Goal: Information Seeking & Learning: Learn about a topic

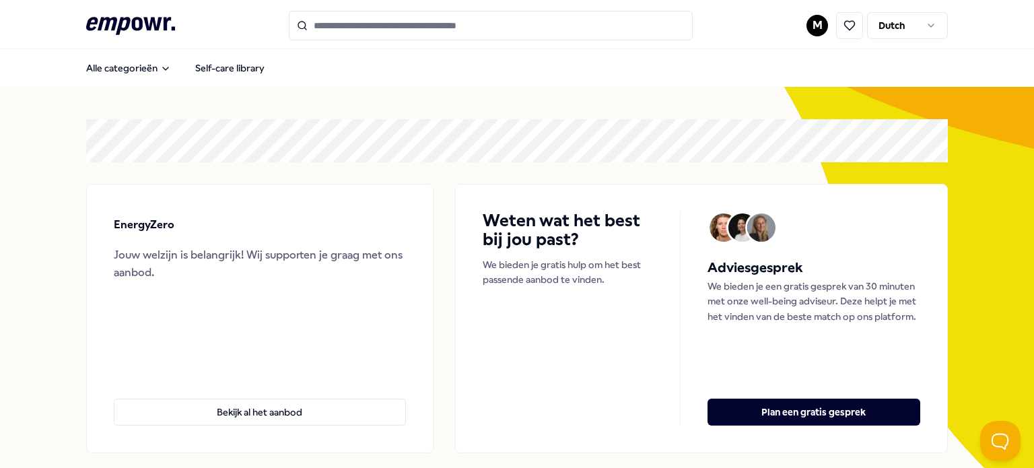
click at [410, 22] on input "Search for products, categories or subcategories" at bounding box center [491, 26] width 404 height 30
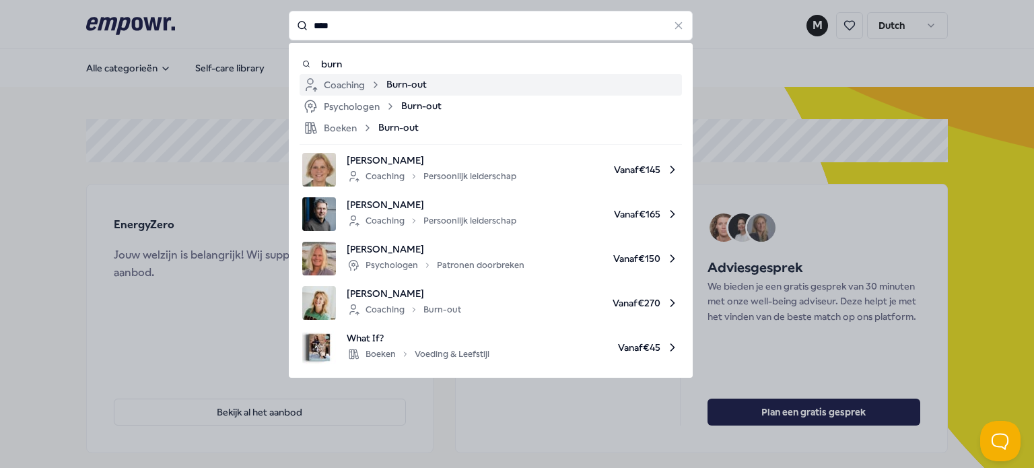
type input "****"
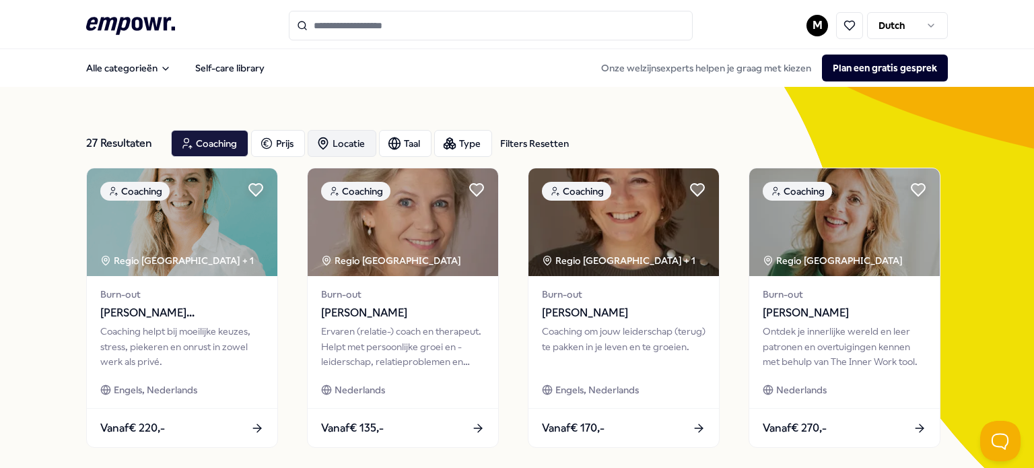
click at [335, 139] on div "Locatie" at bounding box center [342, 143] width 69 height 27
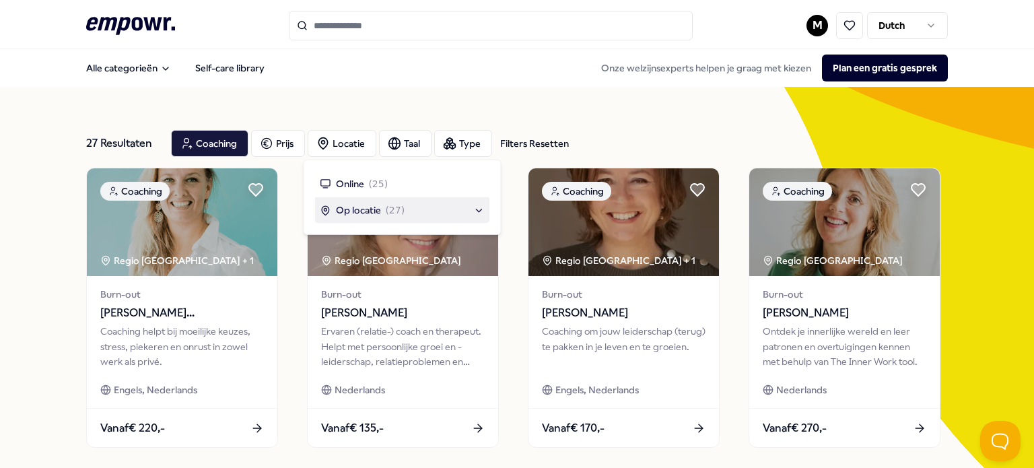
click at [355, 208] on span "Op locatie" at bounding box center [358, 210] width 45 height 15
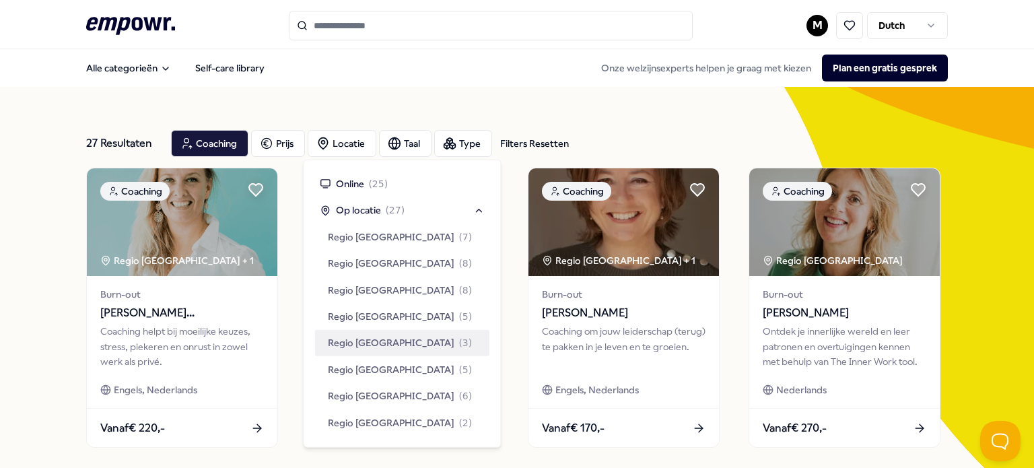
click at [372, 330] on div "Regio [GEOGRAPHIC_DATA] ( 3 )" at bounding box center [401, 343] width 175 height 26
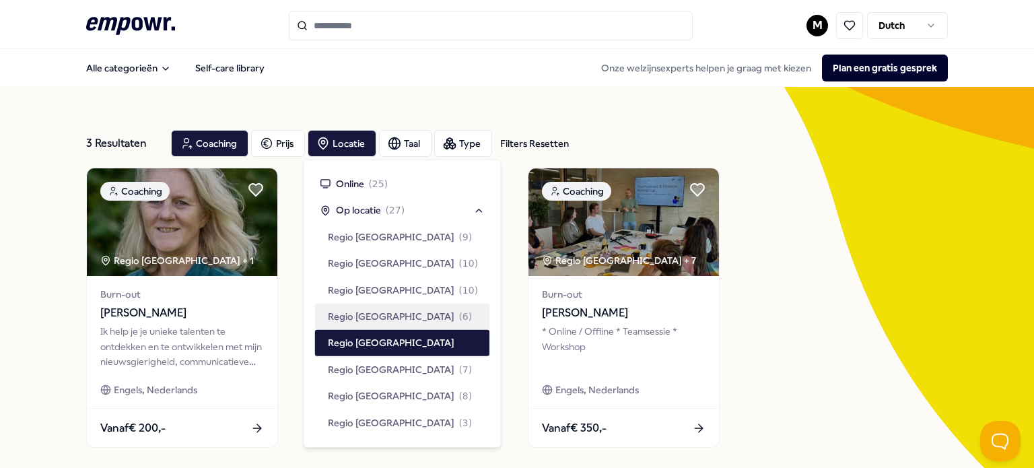
click at [776, 326] on div "Coaching Regio [GEOGRAPHIC_DATA] + 1 Burn-out [PERSON_NAME] Ik help je je uniek…" at bounding box center [517, 308] width 862 height 280
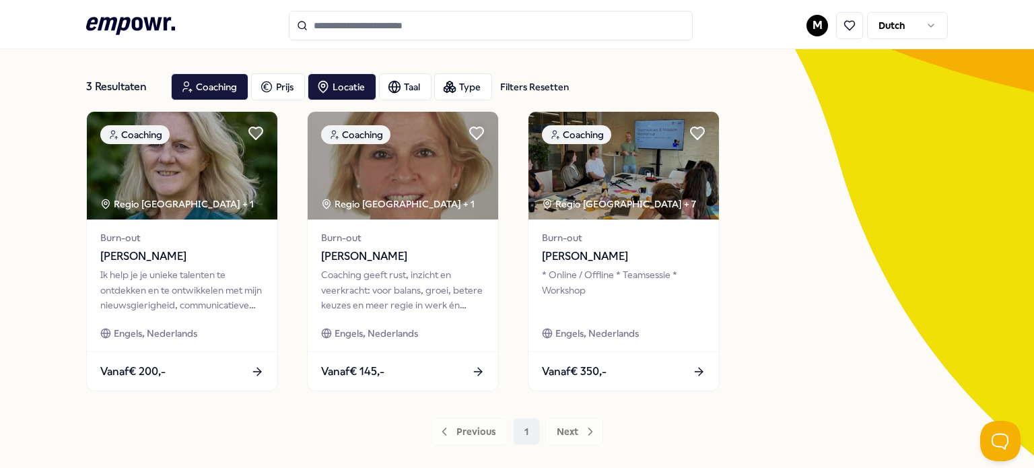
scroll to position [22, 0]
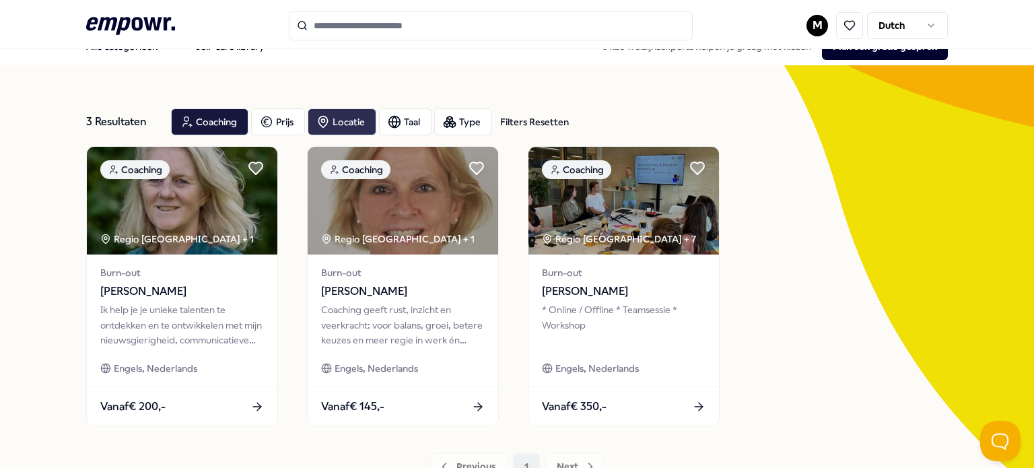
click at [331, 117] on div "Locatie" at bounding box center [342, 121] width 69 height 27
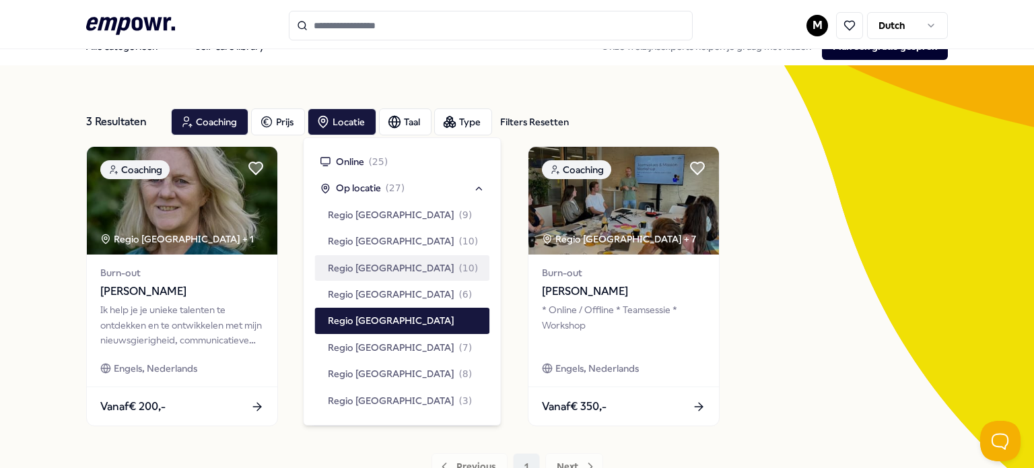
click at [380, 262] on span "Regio [GEOGRAPHIC_DATA]" at bounding box center [391, 267] width 127 height 15
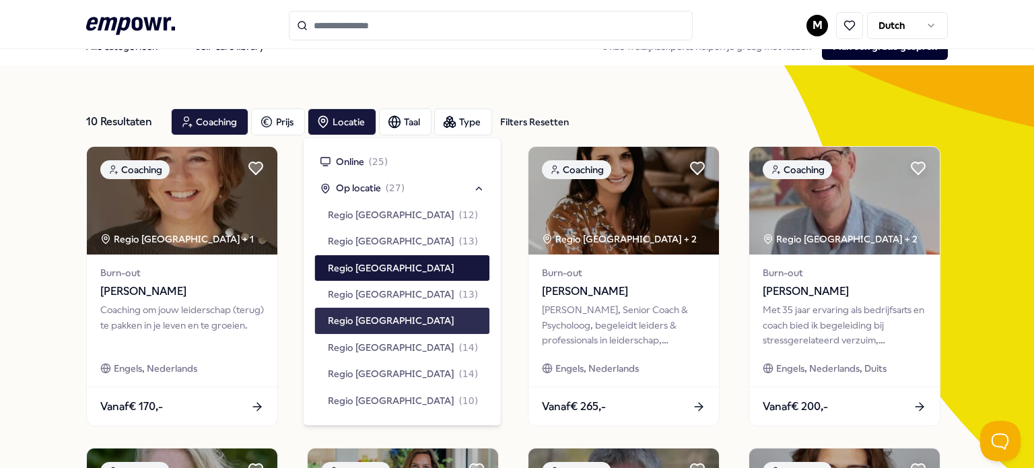
click at [358, 320] on span "Regio [GEOGRAPHIC_DATA]" at bounding box center [391, 320] width 127 height 15
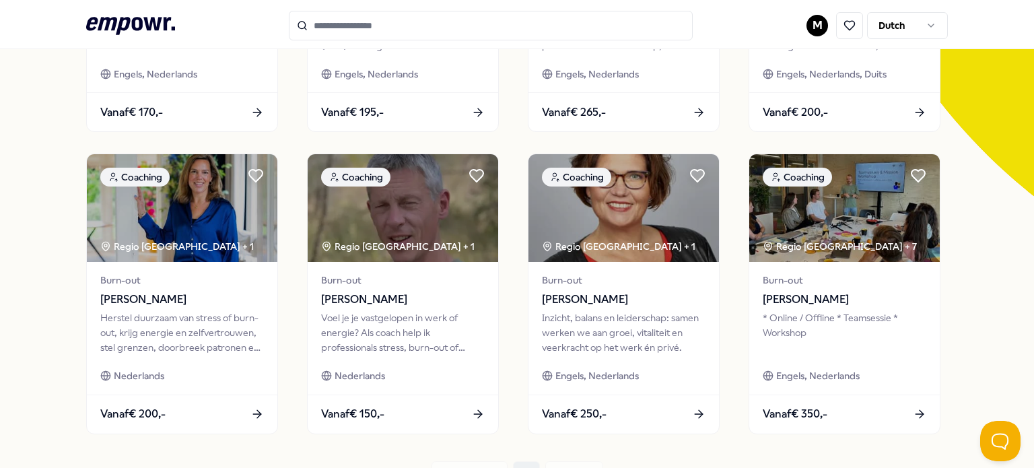
scroll to position [315, 0]
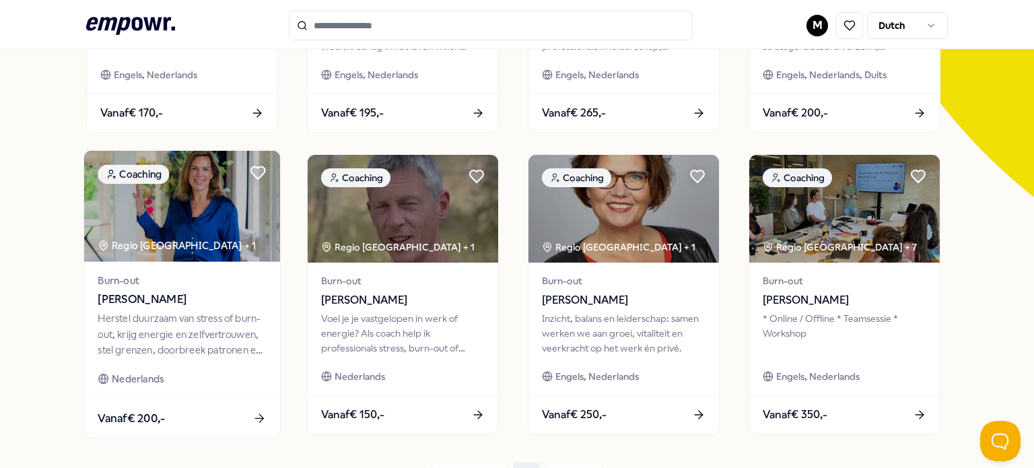
click at [115, 348] on div "Herstel duurzaam van stress of burn-out, krijg energie en zelfvertrouwen, stel …" at bounding box center [182, 334] width 168 height 46
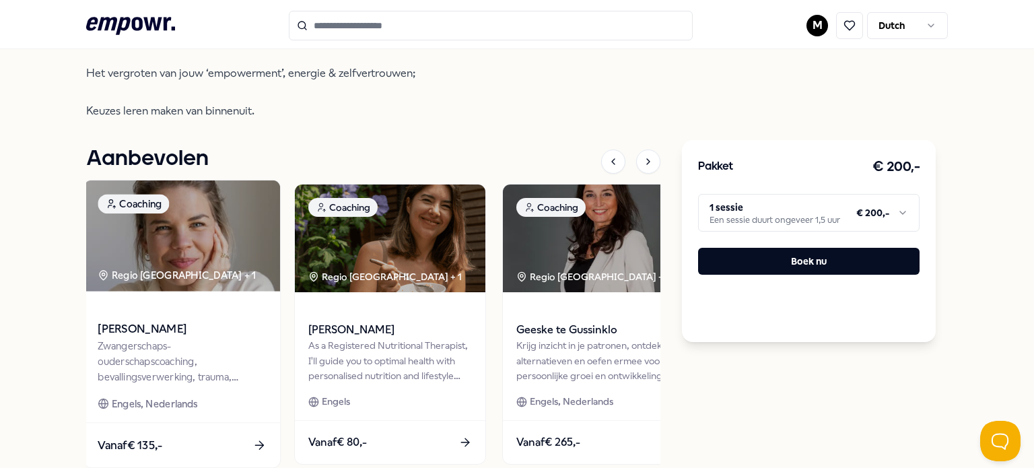
scroll to position [728, 0]
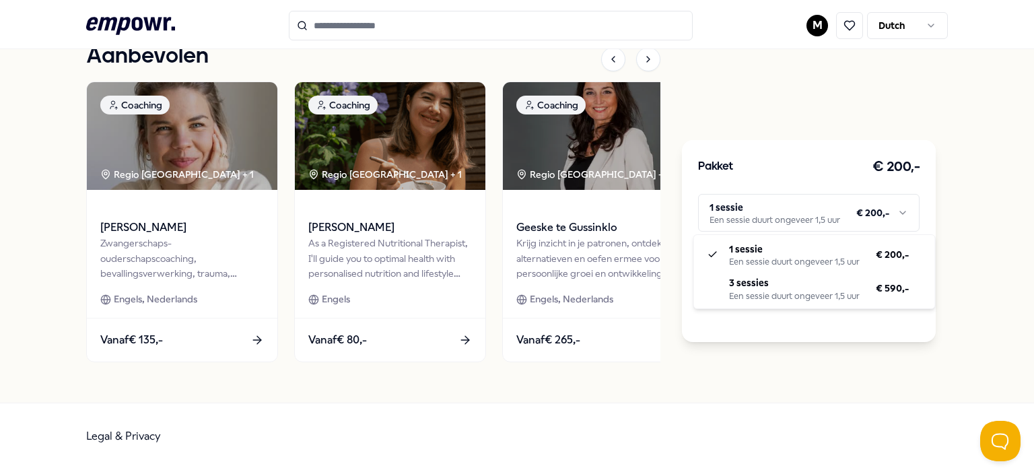
click at [750, 223] on html ".empowr-logo_svg__cls-1{fill:#03032f} M Dutch Alle categorieën Self-care librar…" at bounding box center [517, 234] width 1034 height 468
click at [749, 213] on html ".empowr-logo_svg__cls-1{fill:#03032f} M Dutch Alle categorieën Self-care librar…" at bounding box center [517, 234] width 1034 height 468
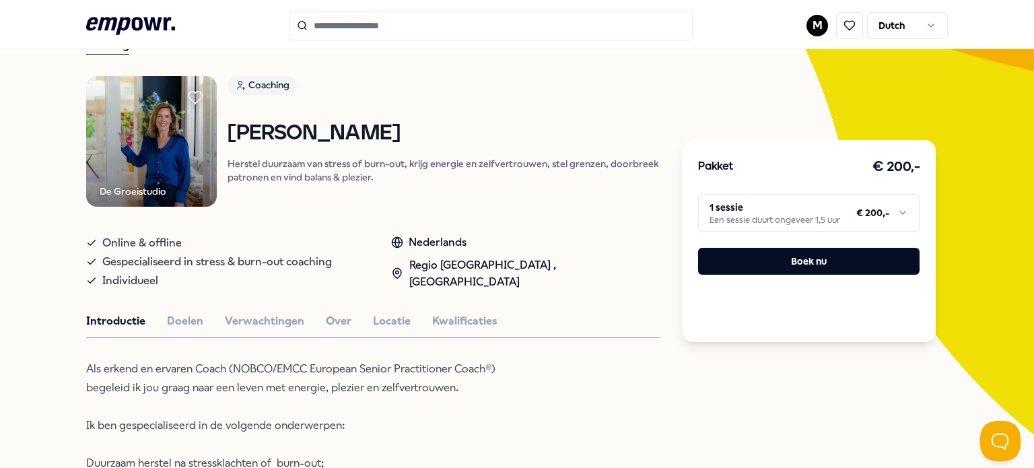
scroll to position [72, 0]
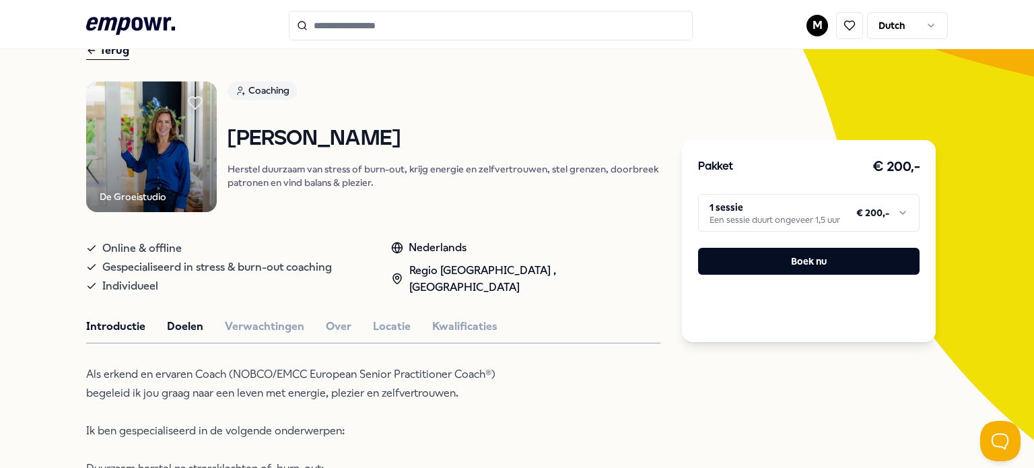
click at [180, 321] on button "Doelen" at bounding box center [185, 326] width 36 height 17
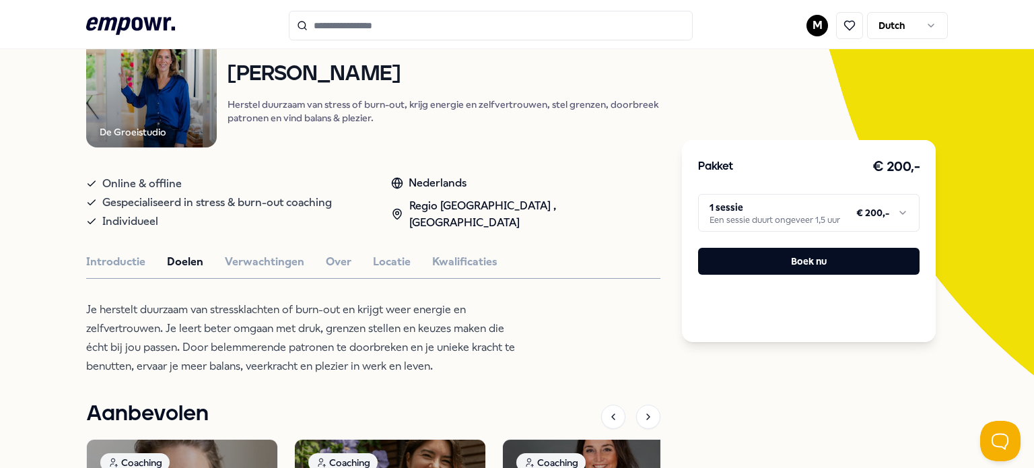
scroll to position [175, 0]
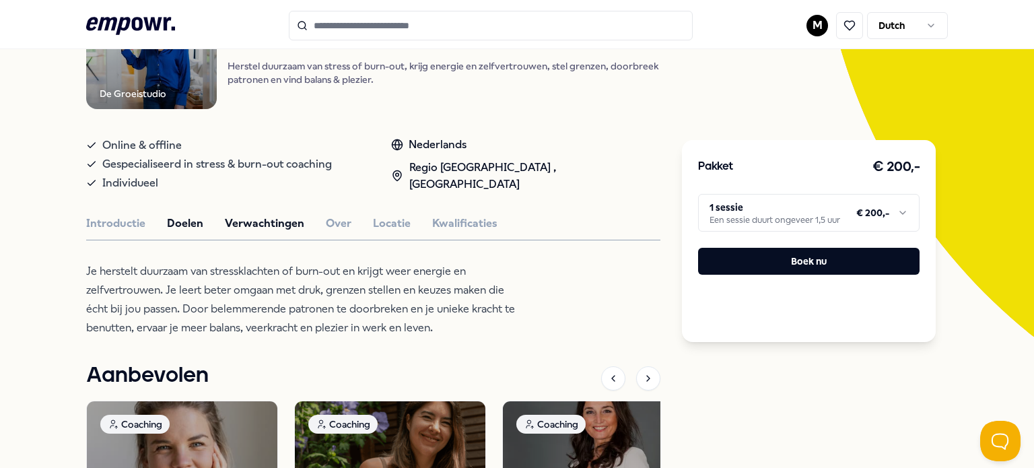
click at [244, 229] on button "Verwachtingen" at bounding box center [264, 223] width 79 height 17
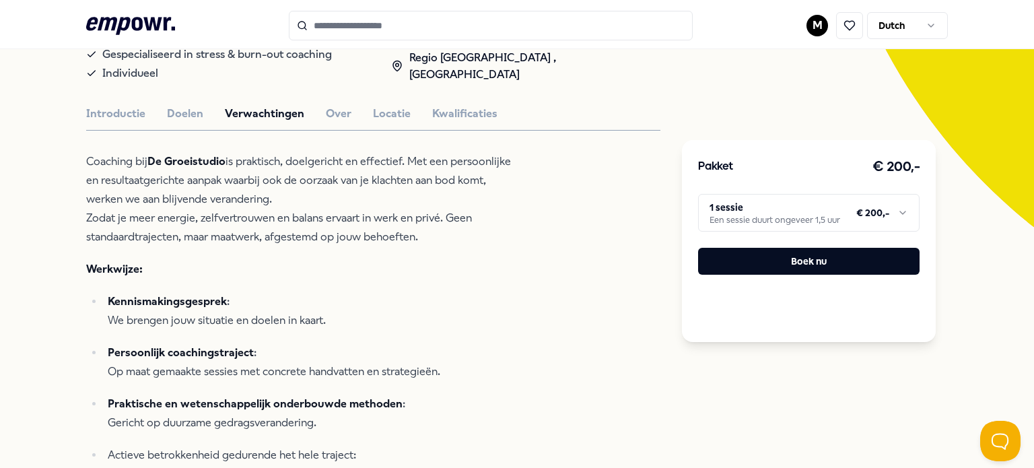
scroll to position [277, 0]
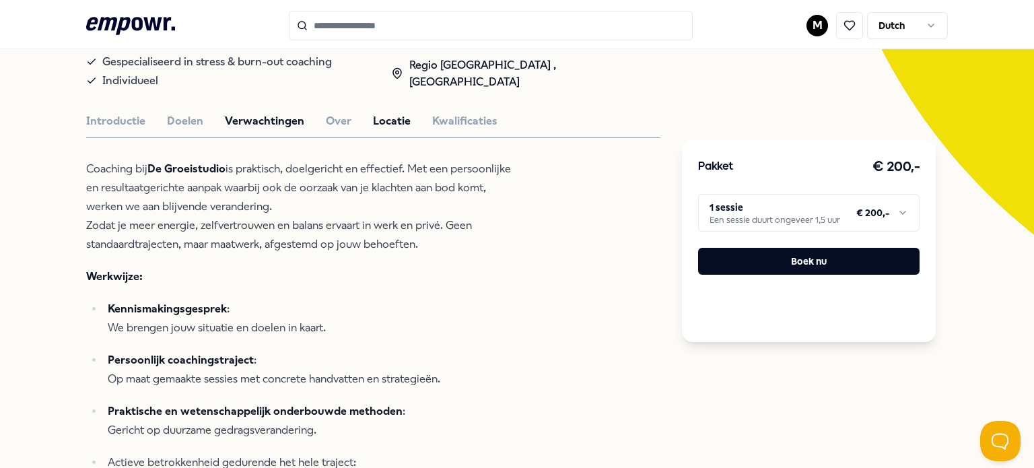
click at [379, 120] on button "Locatie" at bounding box center [392, 120] width 38 height 17
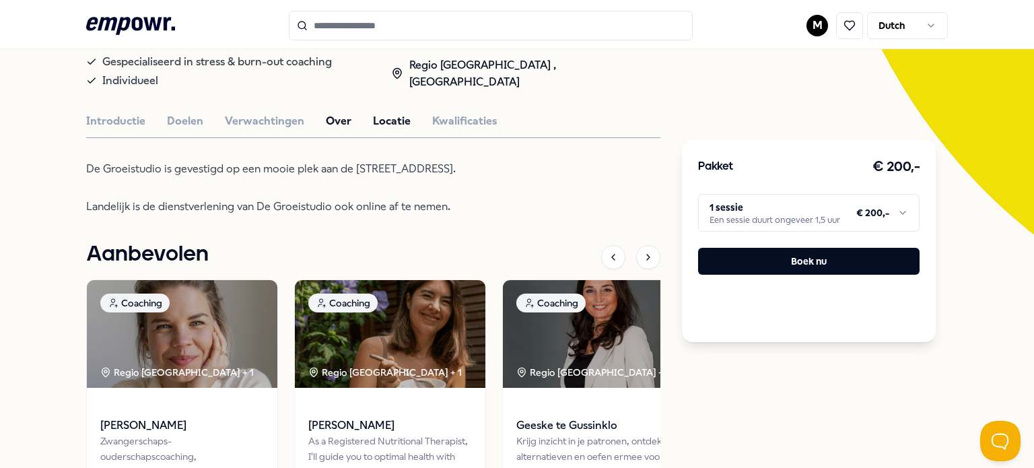
click at [327, 115] on button "Over" at bounding box center [339, 120] width 26 height 17
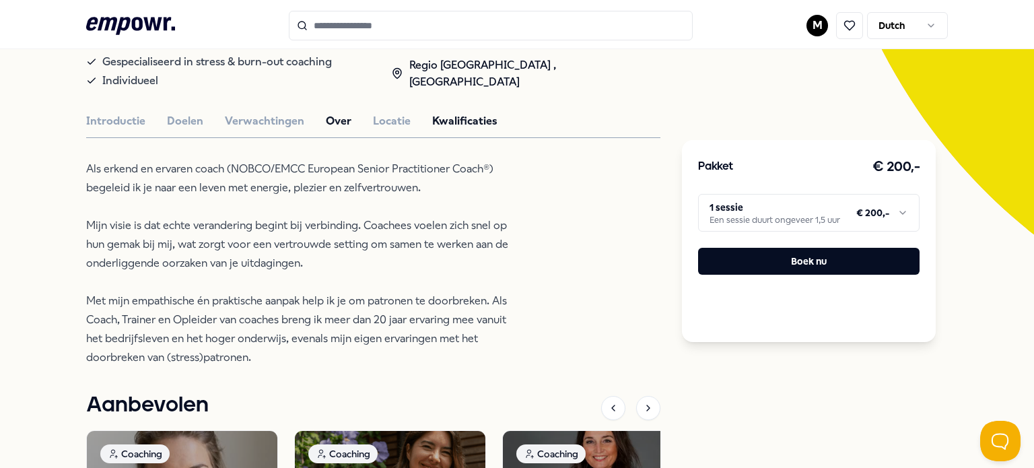
click at [439, 129] on div "De Groeistudio Coaching [PERSON_NAME] duurzaam van stress of burn-out, krijg en…" at bounding box center [373, 300] width 574 height 848
click at [433, 119] on button "Kwalificaties" at bounding box center [464, 120] width 65 height 17
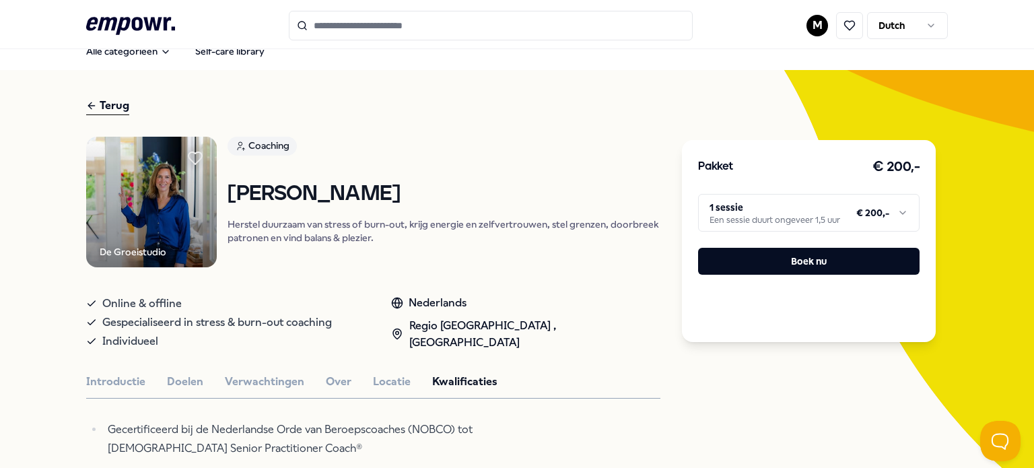
scroll to position [0, 0]
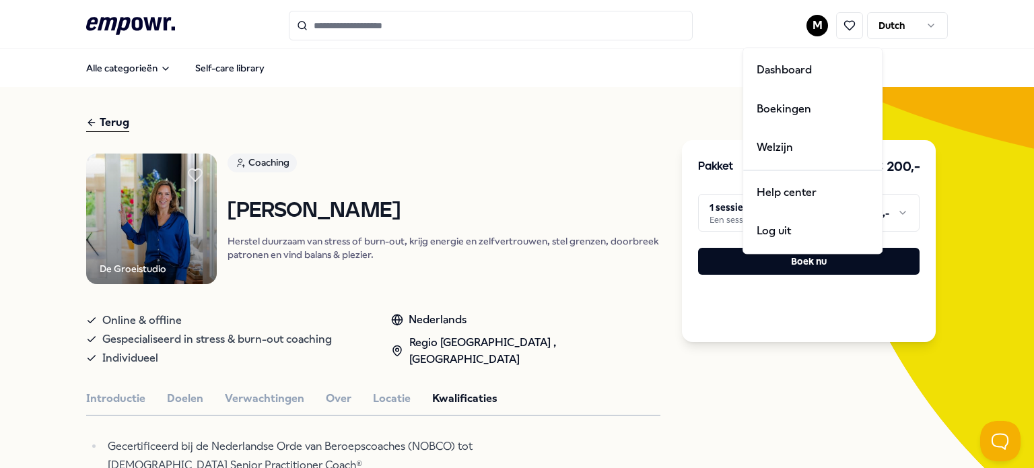
click at [811, 32] on html ".empowr-logo_svg__cls-1{fill:#03032f} M Dutch Alle categorieën Self-care librar…" at bounding box center [517, 234] width 1034 height 468
click at [779, 67] on div "Dashboard" at bounding box center [812, 69] width 133 height 39
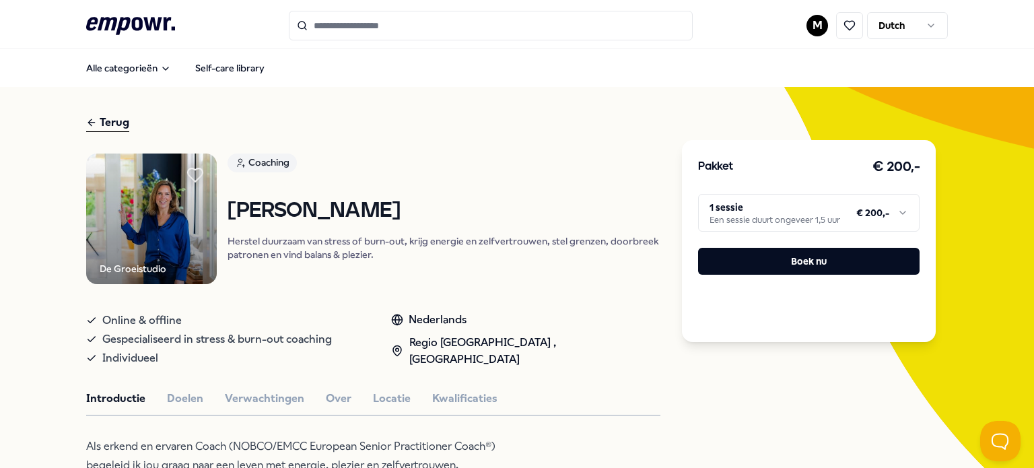
click at [191, 174] on icon at bounding box center [195, 174] width 15 height 13
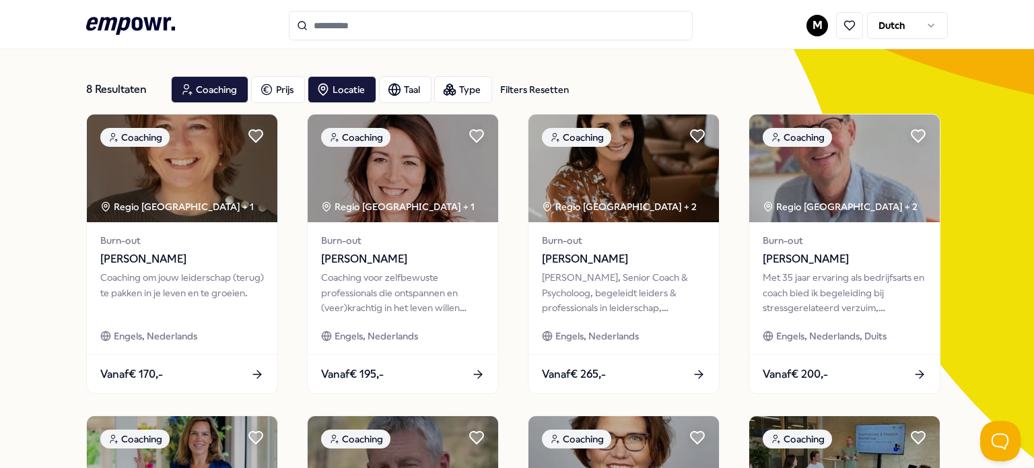
scroll to position [81, 0]
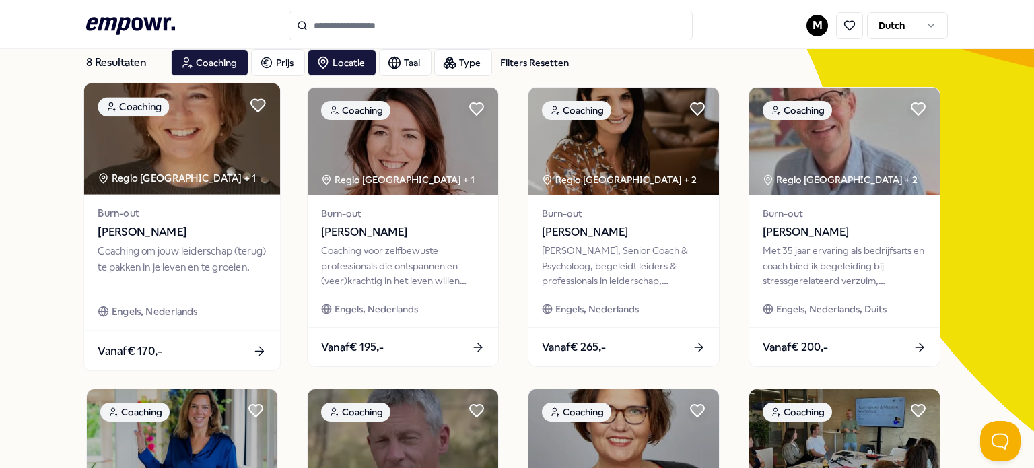
click at [155, 176] on div "Regio [GEOGRAPHIC_DATA] + 1" at bounding box center [177, 177] width 158 height 15
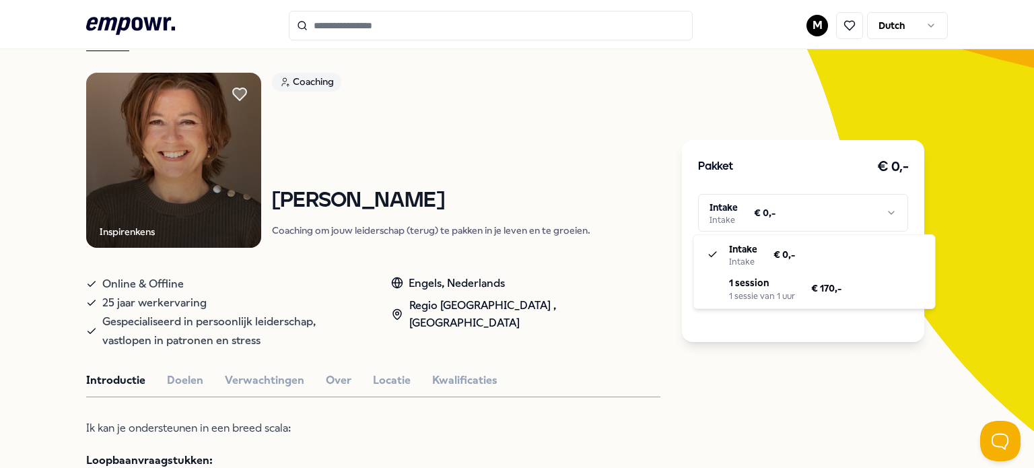
click at [756, 220] on html ".empowr-logo_svg__cls-1{fill:#03032f} M Dutch Alle categorieën Self-care librar…" at bounding box center [517, 234] width 1034 height 468
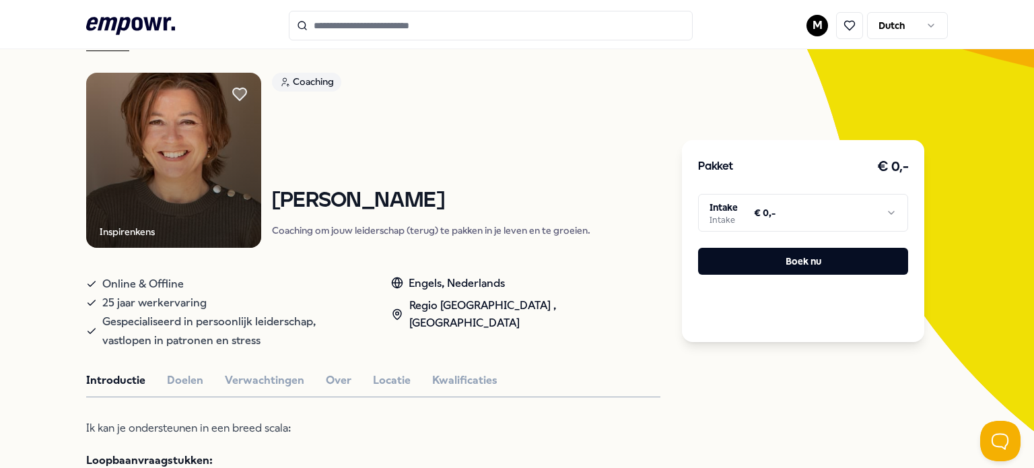
click at [756, 220] on html ".empowr-logo_svg__cls-1{fill:#03032f} M Dutch Alle categorieën Self-care librar…" at bounding box center [517, 234] width 1034 height 468
click at [567, 231] on p "Coaching om jouw leiderschap (terug) te pakken in je leven en te groeien." at bounding box center [431, 229] width 318 height 13
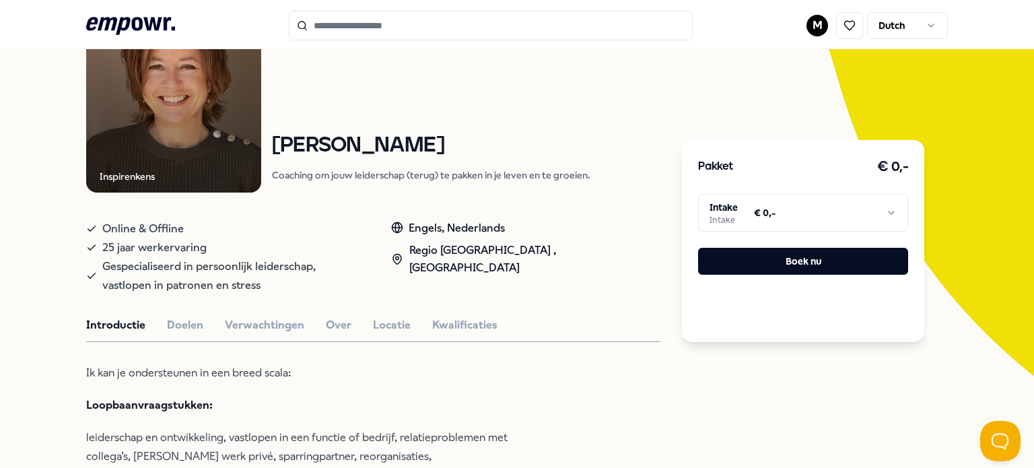
scroll to position [137, 0]
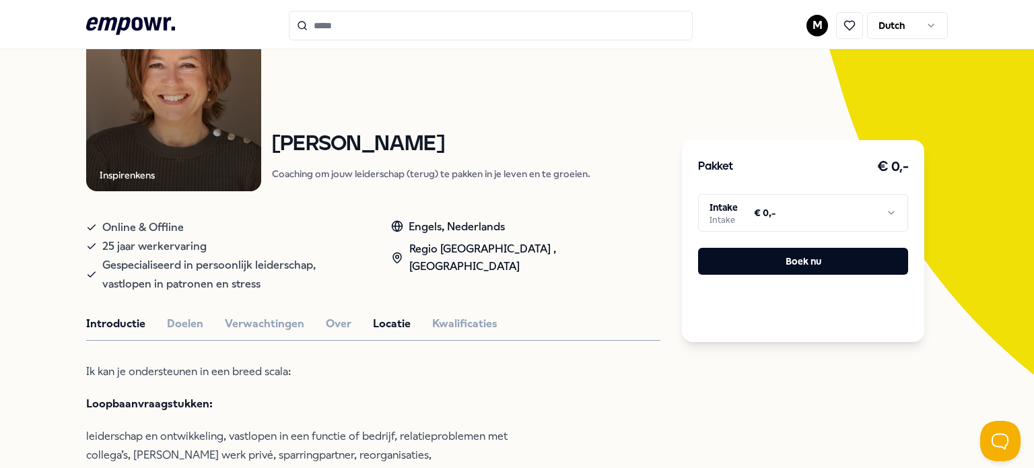
click at [392, 320] on button "Locatie" at bounding box center [392, 323] width 38 height 17
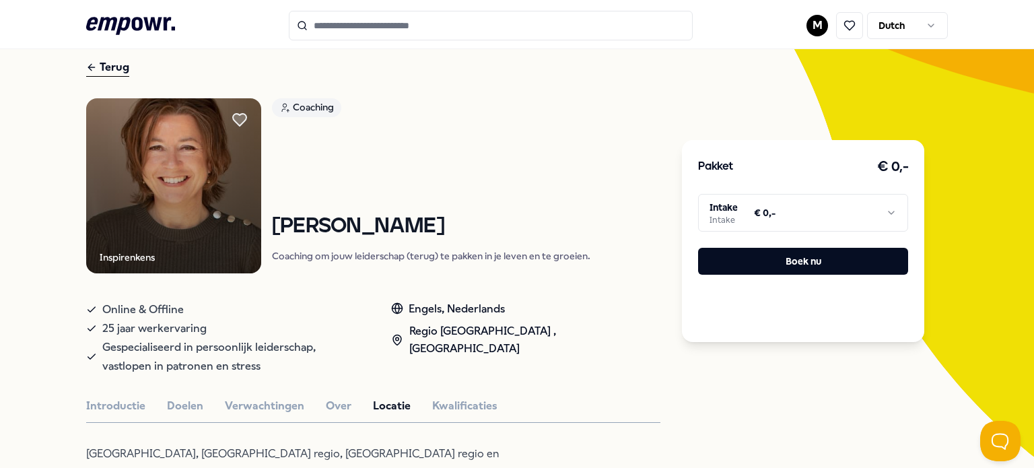
scroll to position [48, 0]
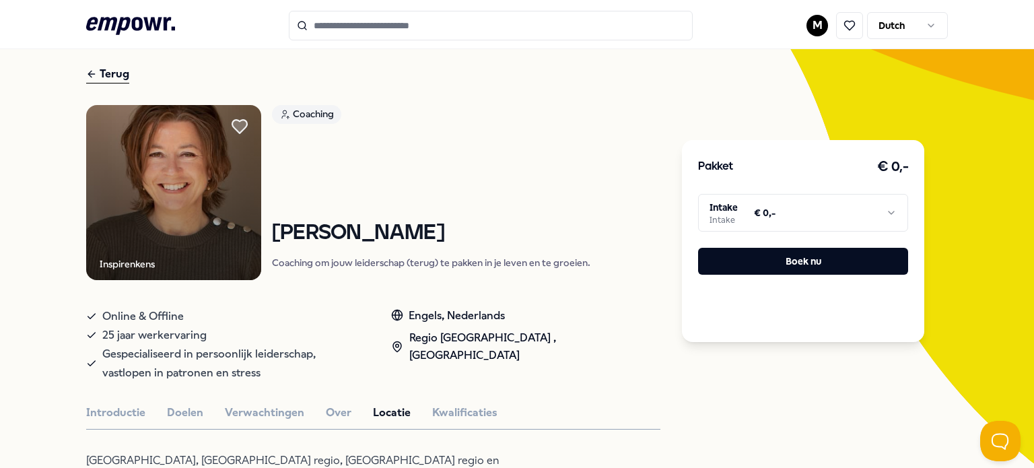
click at [234, 122] on icon at bounding box center [239, 126] width 15 height 13
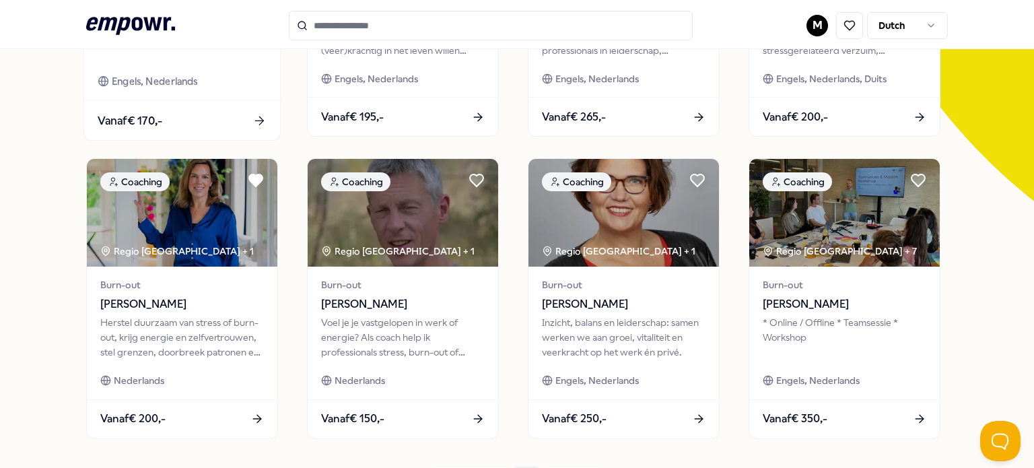
scroll to position [310, 0]
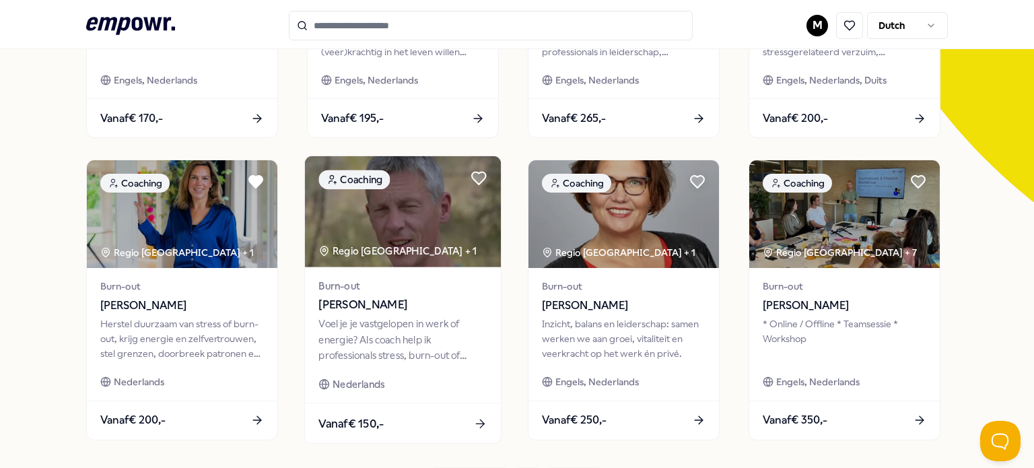
click at [380, 325] on div "Voel je je vastgelopen in werk of energie? Als coach help ik professionals stre…" at bounding box center [402, 339] width 168 height 46
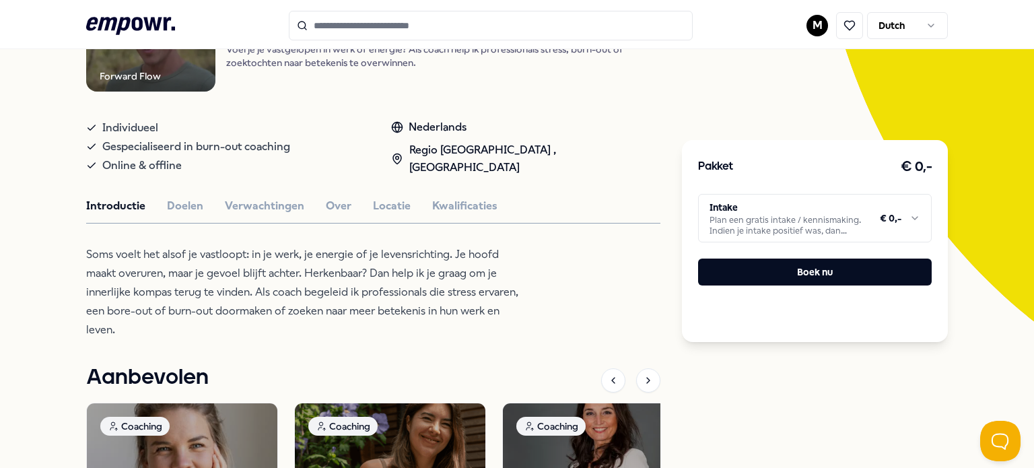
scroll to position [178, 0]
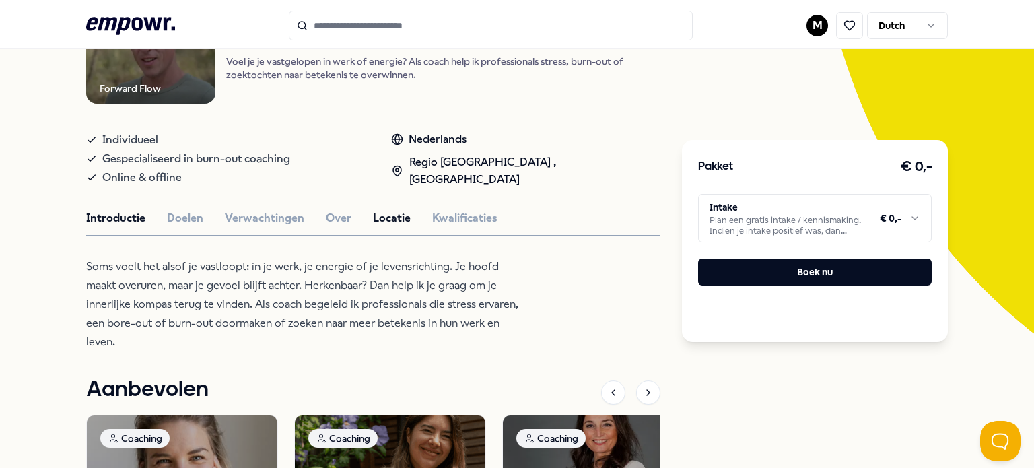
click at [376, 223] on button "Locatie" at bounding box center [392, 217] width 38 height 17
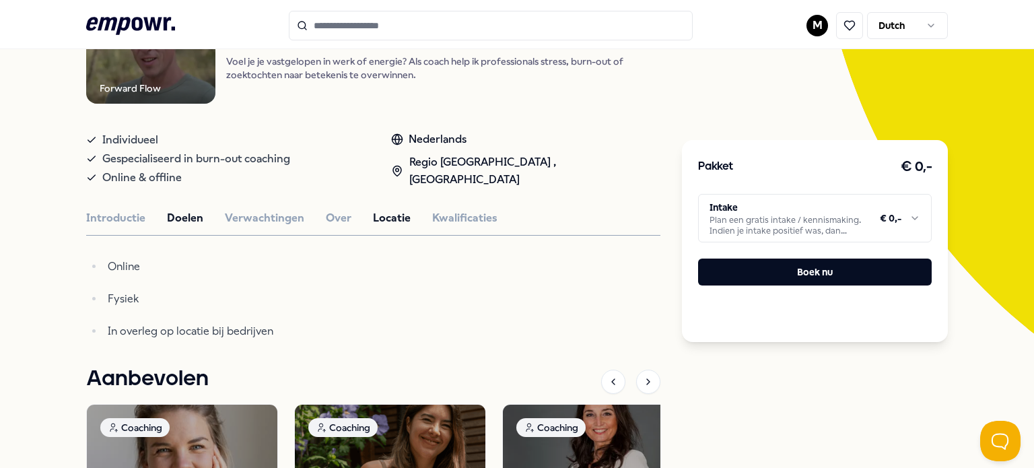
click at [183, 213] on button "Doelen" at bounding box center [185, 217] width 36 height 17
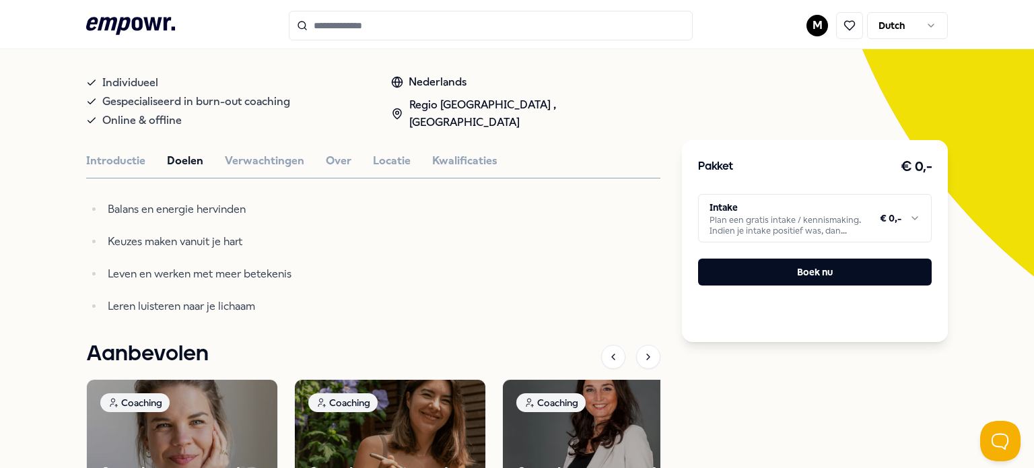
scroll to position [205, 0]
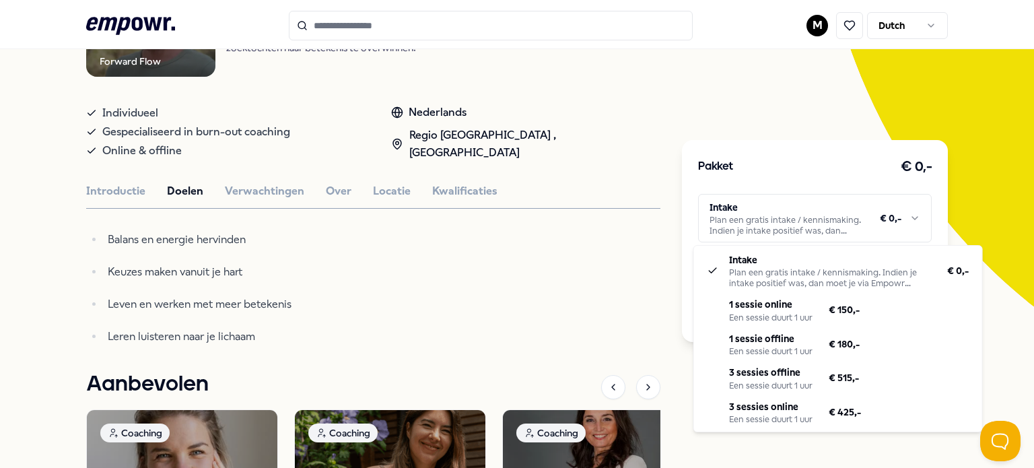
click at [800, 228] on html ".empowr-logo_svg__cls-1{fill:#03032f} M Dutch Alle categorieën Self-care librar…" at bounding box center [517, 234] width 1034 height 468
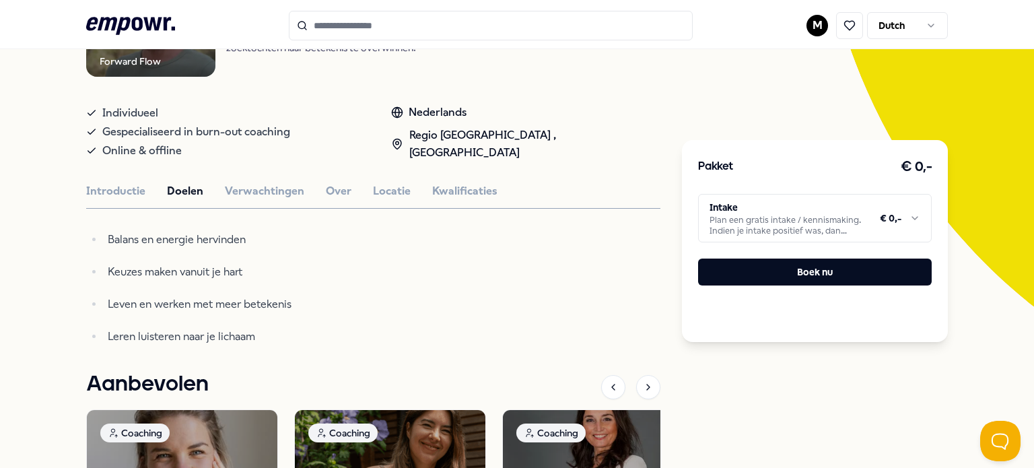
click at [513, 276] on html ".empowr-logo_svg__cls-1{fill:#03032f} M Dutch Alle categorieën Self-care librar…" at bounding box center [517, 234] width 1034 height 468
click at [474, 287] on html ".empowr-logo_svg__cls-1{fill:#03032f} M Dutch Alle categorieën Self-care librar…" at bounding box center [517, 234] width 1034 height 468
click at [474, 287] on ul "Balans en energie hervinden [PERSON_NAME] maken vanuit je hart Leven en werken …" at bounding box center [304, 288] width 437 height 116
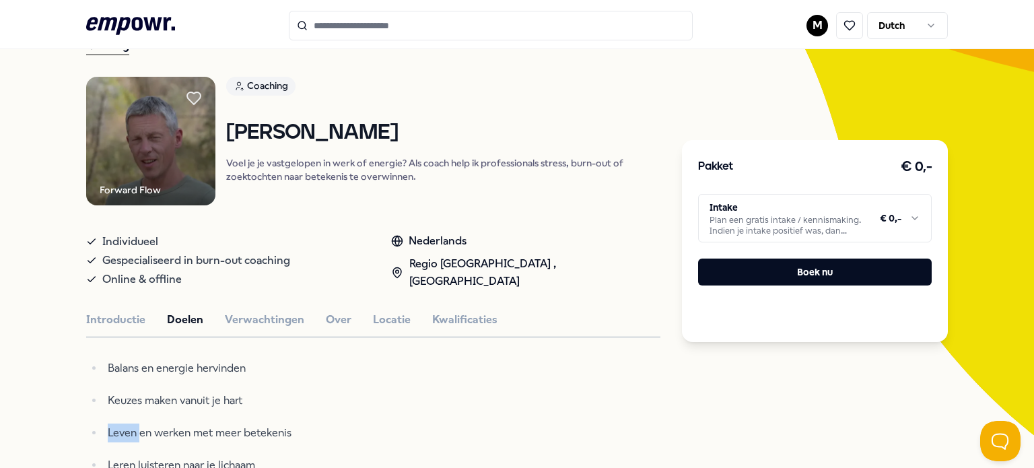
scroll to position [0, 0]
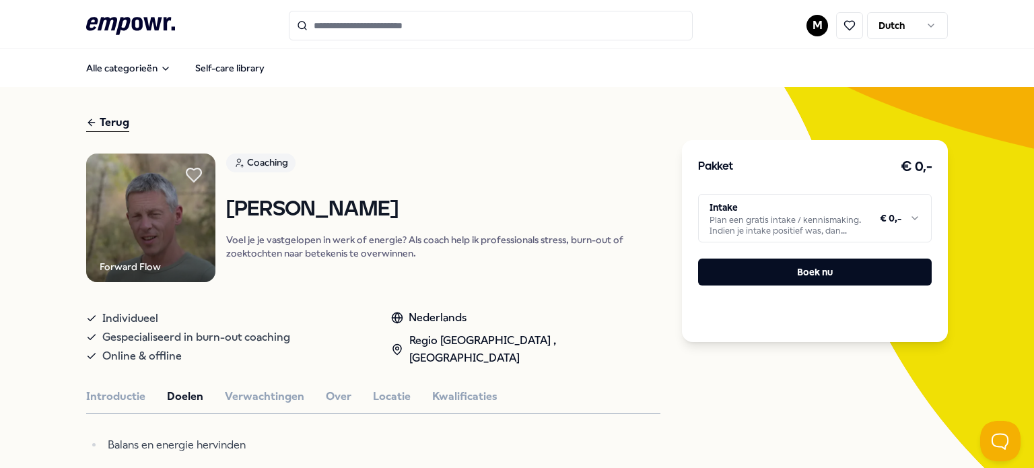
click at [188, 169] on icon at bounding box center [193, 174] width 15 height 13
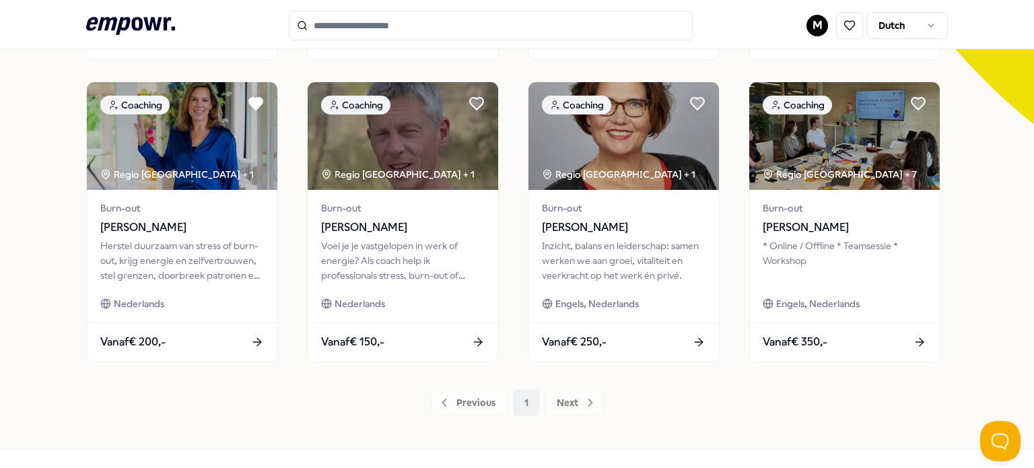
scroll to position [378, 0]
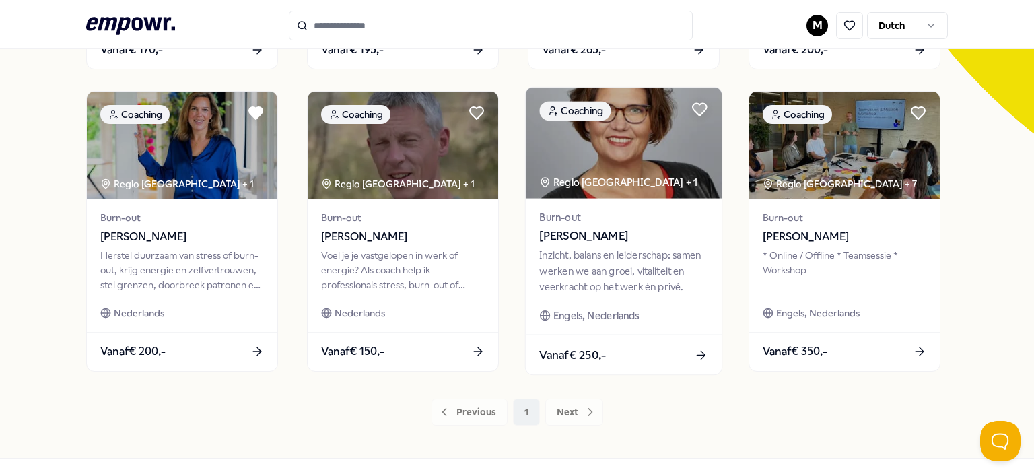
click at [575, 274] on div "Inzicht, balans en leiderschap: samen werken we aan groei, vitaliteit en veerkr…" at bounding box center [623, 271] width 168 height 46
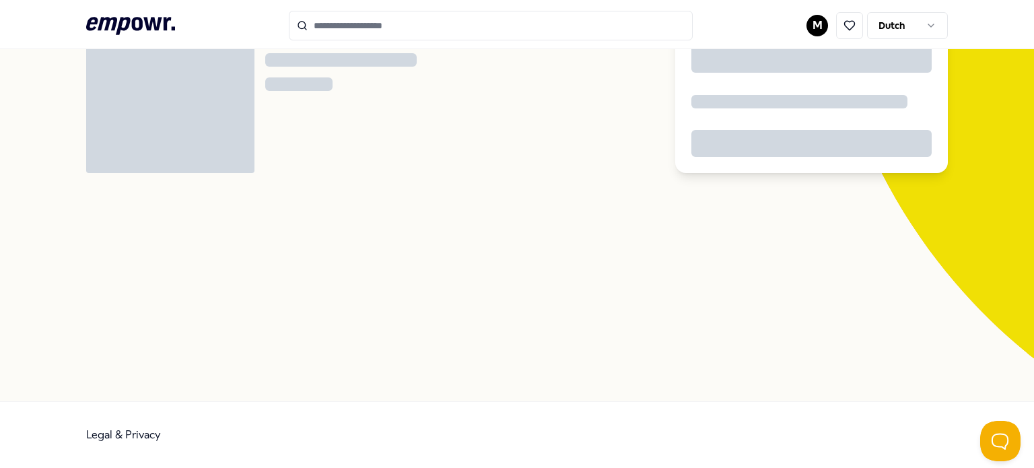
scroll to position [86, 0]
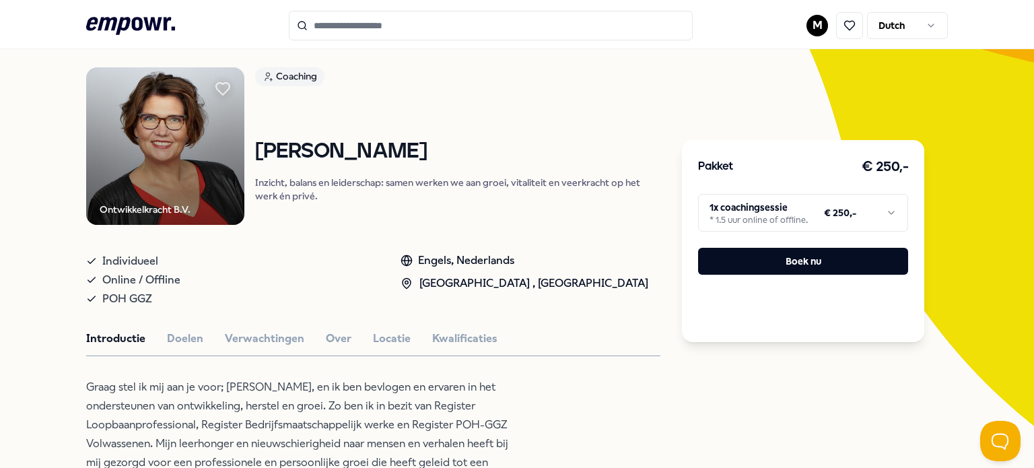
click at [351, 335] on div "Introductie Doelen Verwachtingen Over Locatie Kwalificaties" at bounding box center [373, 338] width 574 height 17
click at [383, 335] on button "Locatie" at bounding box center [392, 338] width 38 height 17
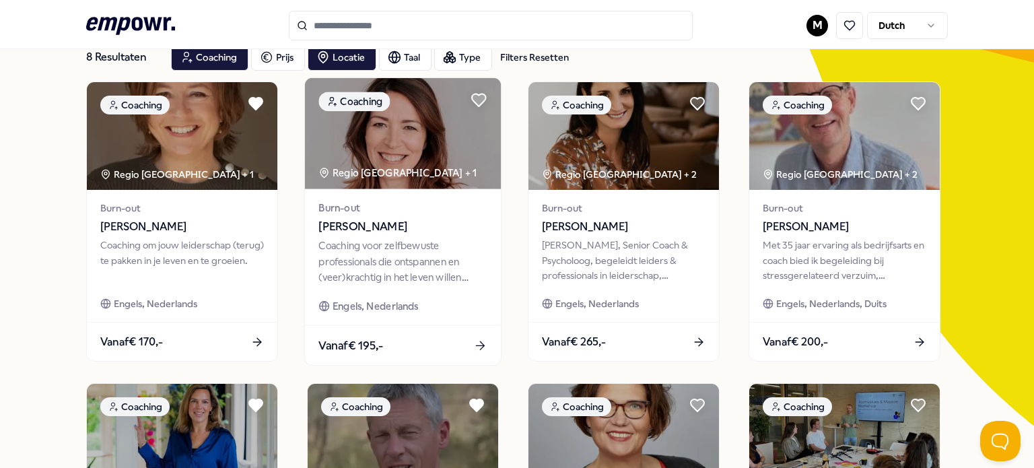
click at [366, 247] on div "Coaching voor zelfbewuste professionals die ontspannen en (veer)krachtig in het…" at bounding box center [402, 261] width 168 height 46
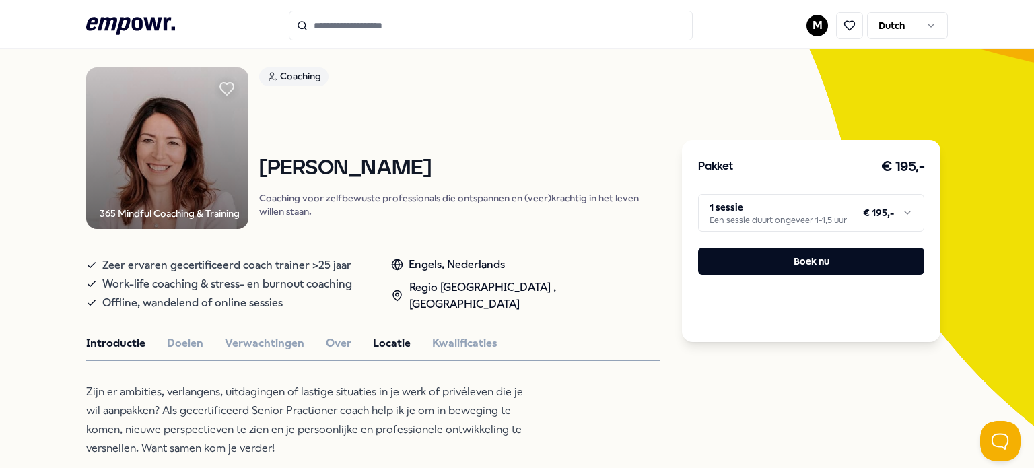
click at [380, 342] on button "Locatie" at bounding box center [392, 343] width 38 height 17
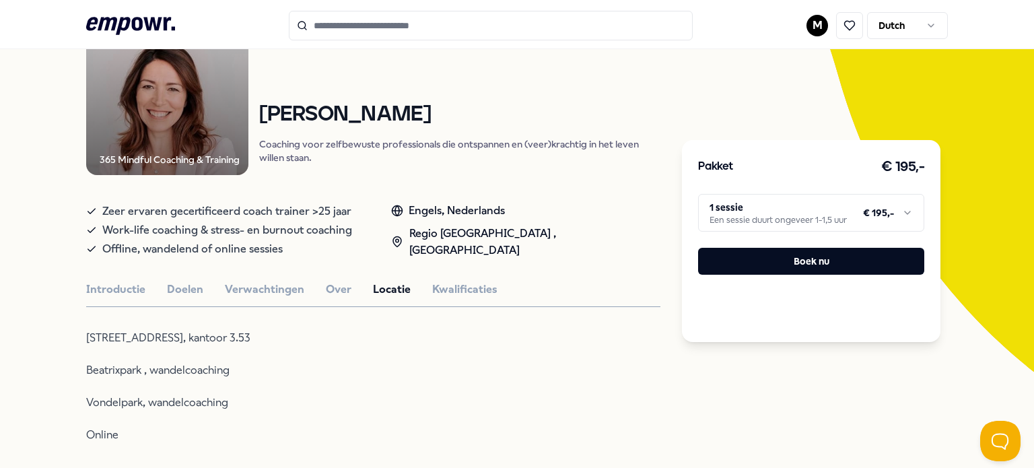
scroll to position [140, 0]
click at [106, 291] on button "Introductie" at bounding box center [115, 289] width 59 height 17
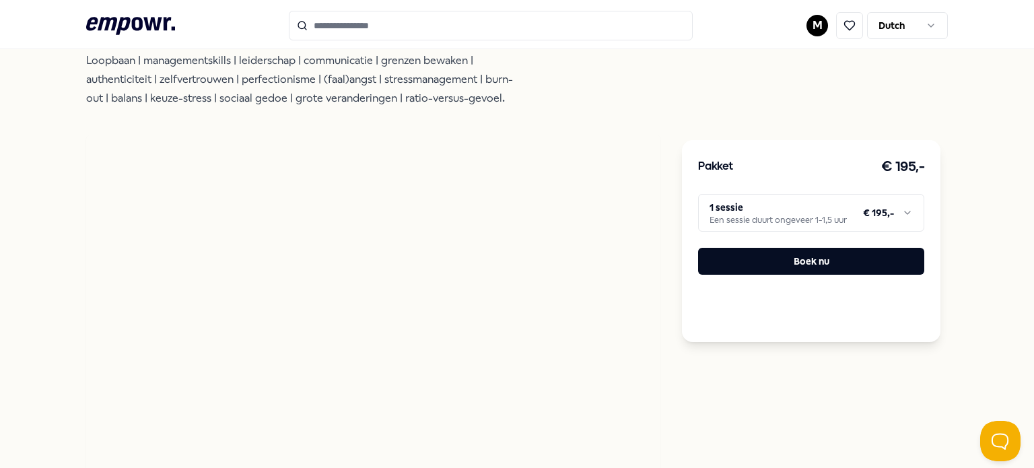
scroll to position [678, 0]
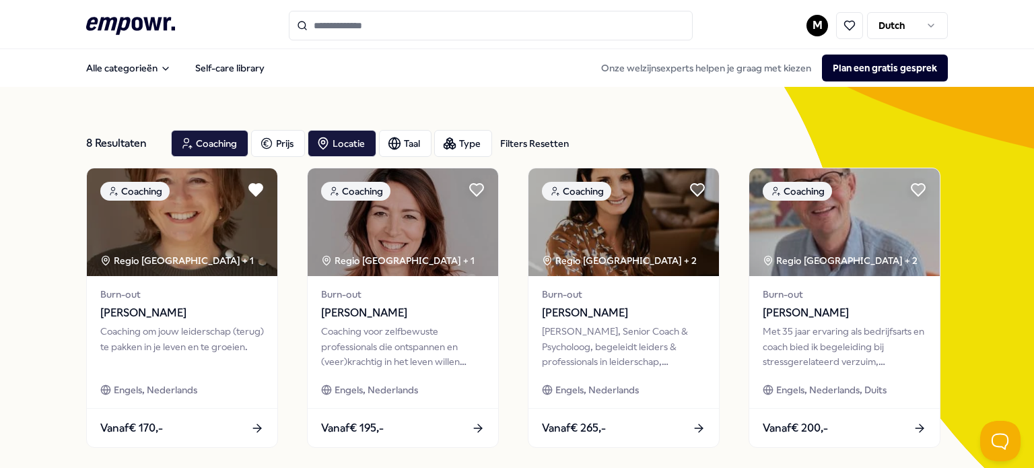
click at [806, 15] on div "M Dutch" at bounding box center [876, 25] width 141 height 27
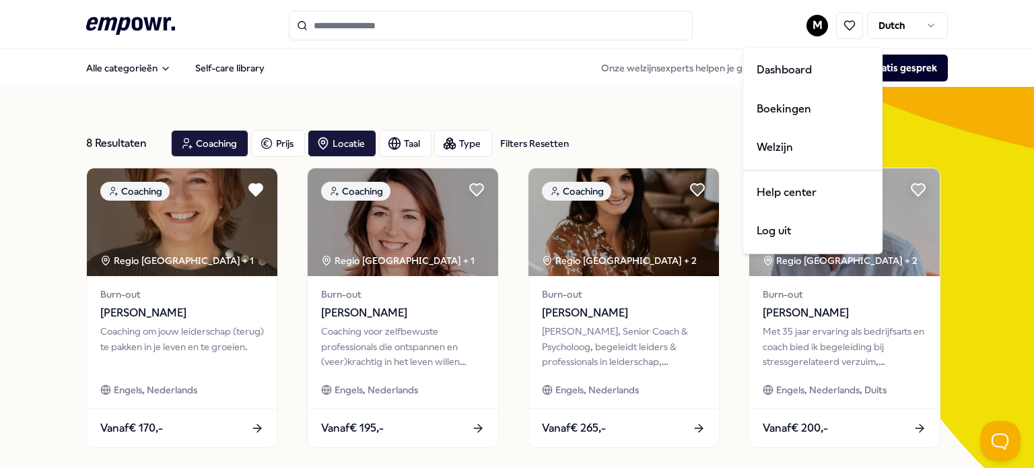
click at [808, 23] on html ".empowr-logo_svg__cls-1{fill:#03032f} M Dutch Alle categorieën Self-care librar…" at bounding box center [517, 234] width 1034 height 468
click at [790, 74] on div "Dashboard" at bounding box center [812, 69] width 133 height 39
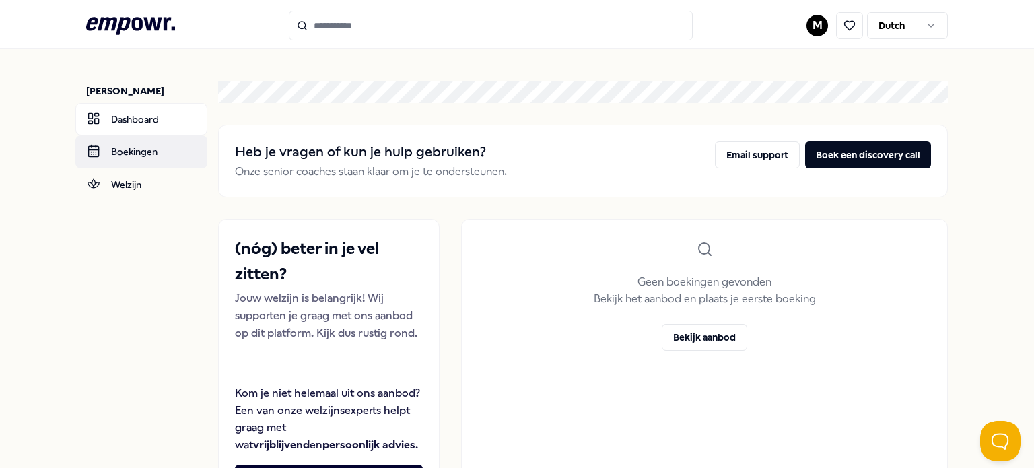
click at [114, 149] on link "Boekingen" at bounding box center [141, 151] width 132 height 32
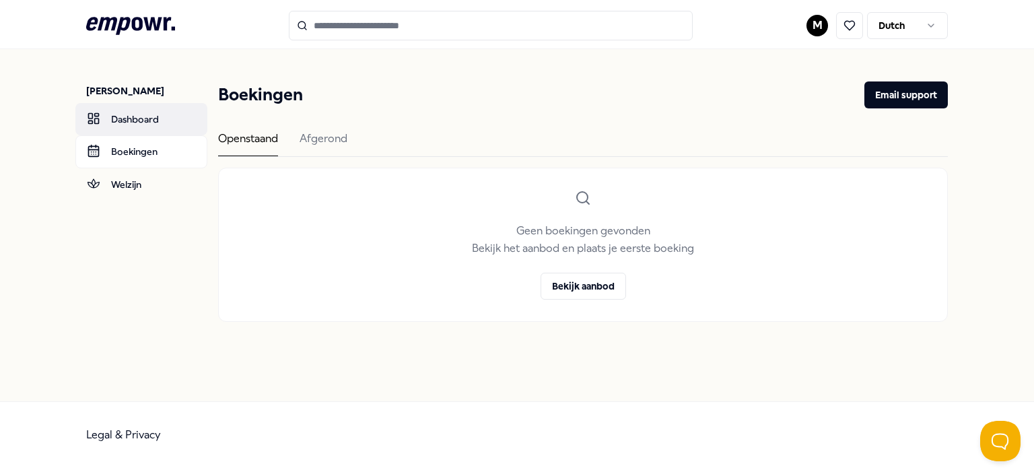
click at [121, 114] on link "Dashboard" at bounding box center [141, 119] width 132 height 32
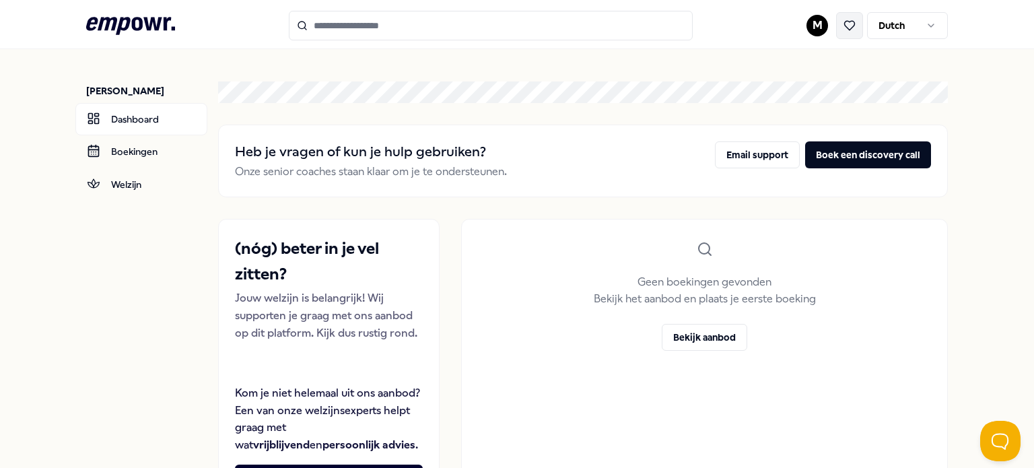
click at [837, 26] on button at bounding box center [849, 25] width 27 height 27
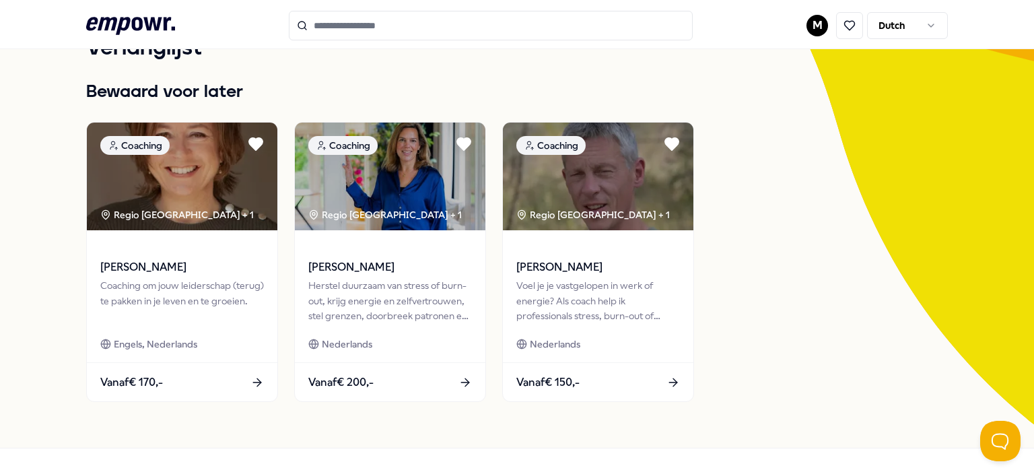
scroll to position [47, 0]
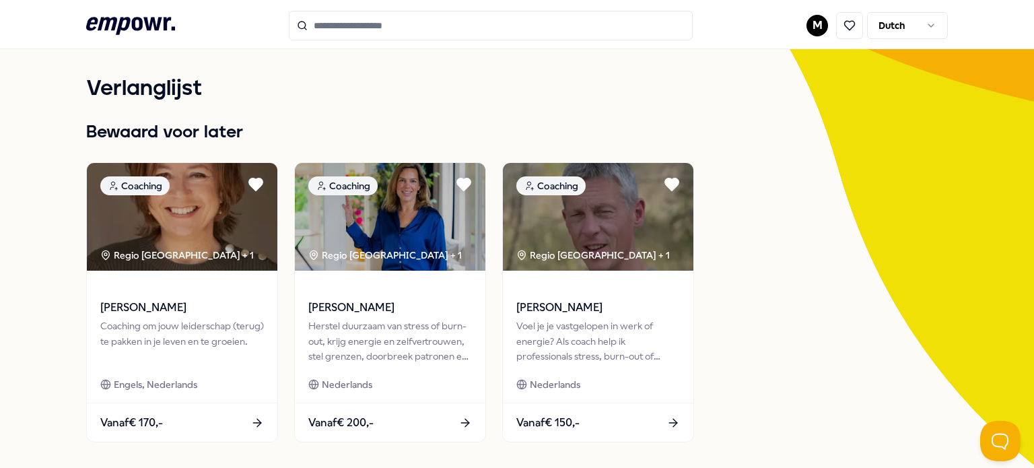
click at [495, 24] on input "Search for products, categories or subcategories" at bounding box center [491, 26] width 404 height 30
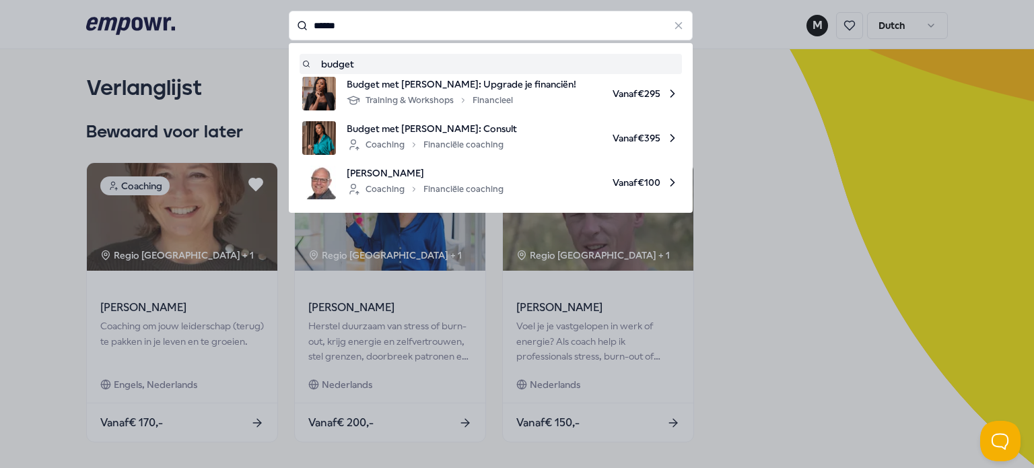
type input "******"
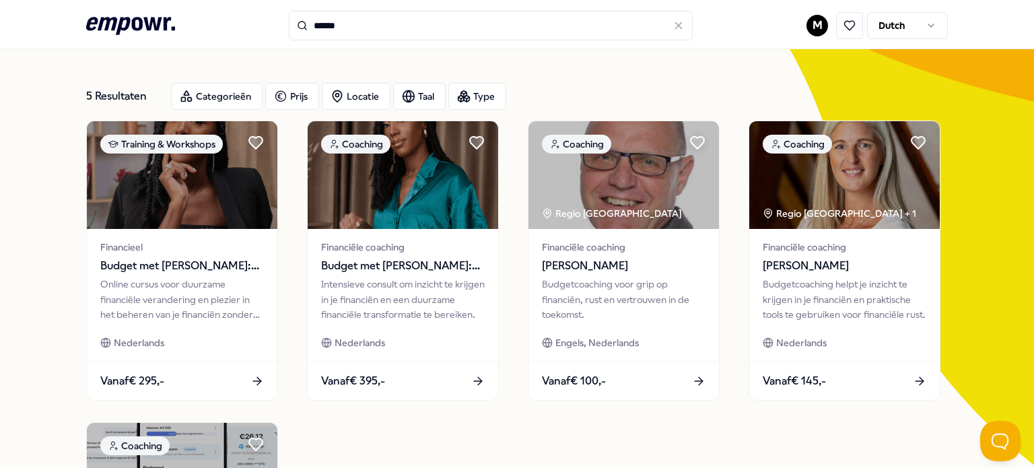
click at [120, 30] on icon ".empowr-logo_svg__cls-1{fill:#03032f}" at bounding box center [130, 25] width 89 height 25
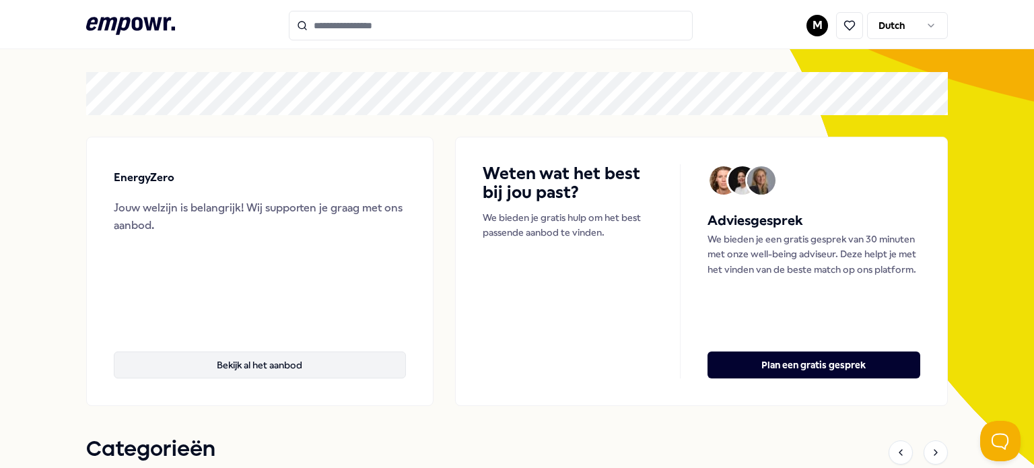
click at [265, 361] on button "Bekijk al het aanbod" at bounding box center [260, 364] width 292 height 27
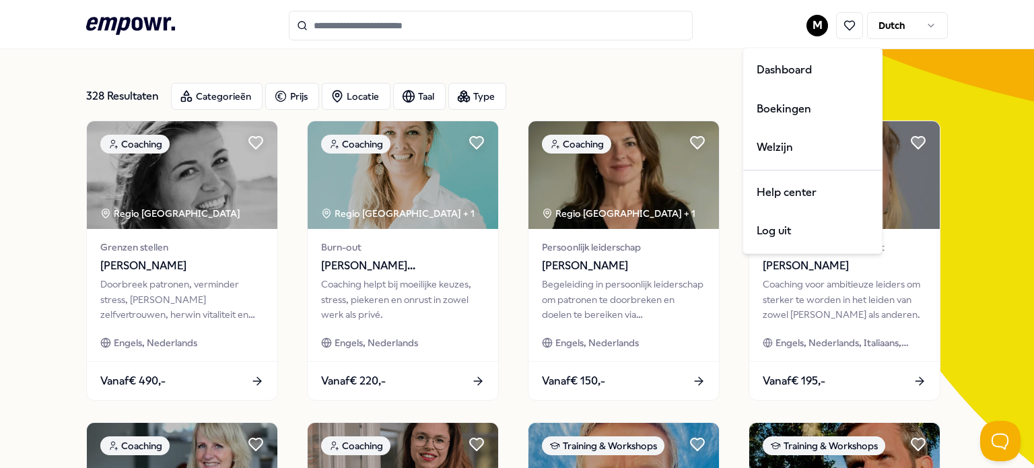
click at [808, 29] on html ".empowr-logo_svg__cls-1{fill:#03032f} M Dutch Alle categorieën Self-care librar…" at bounding box center [517, 234] width 1034 height 468
click at [796, 52] on div "Dashboard" at bounding box center [812, 69] width 133 height 39
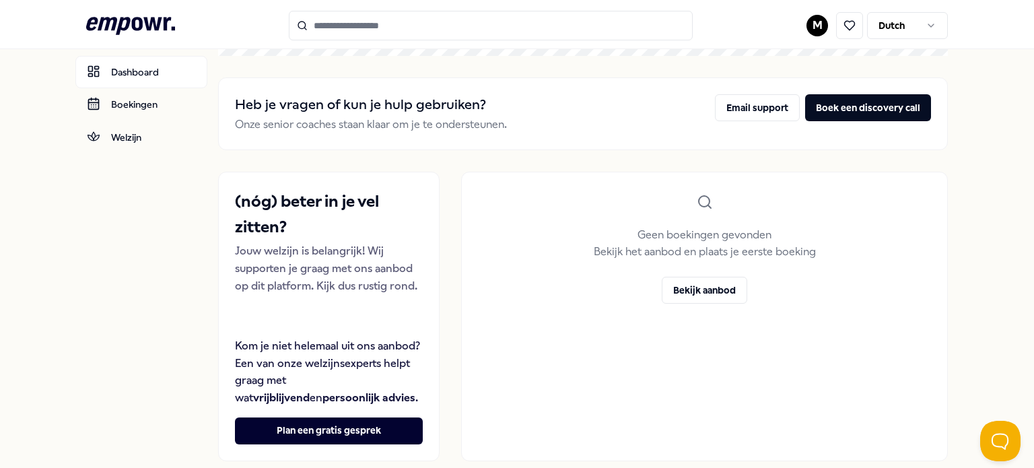
scroll to position [20, 0]
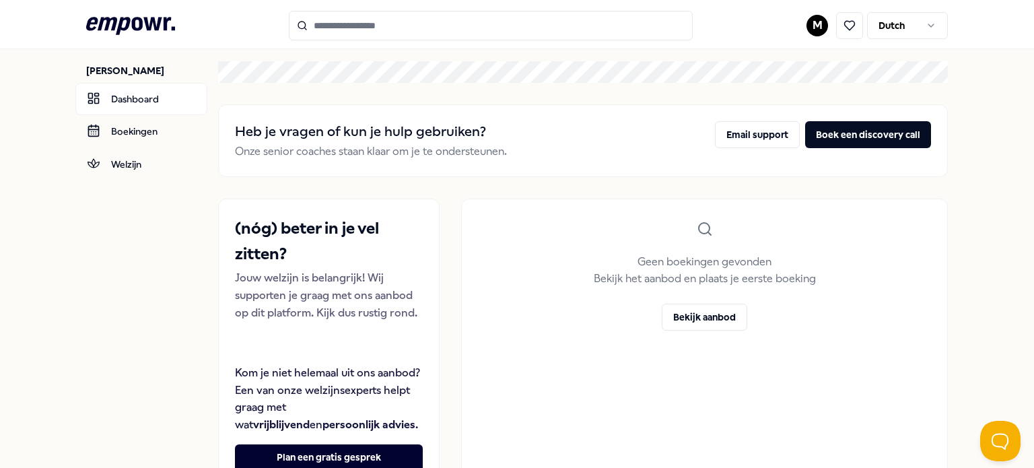
click at [991, 149] on html ".empowr-logo_svg__cls-1{fill:#03032f} M [DEMOGRAPHIC_DATA] [PERSON_NAME] Dashbo…" at bounding box center [517, 234] width 1034 height 468
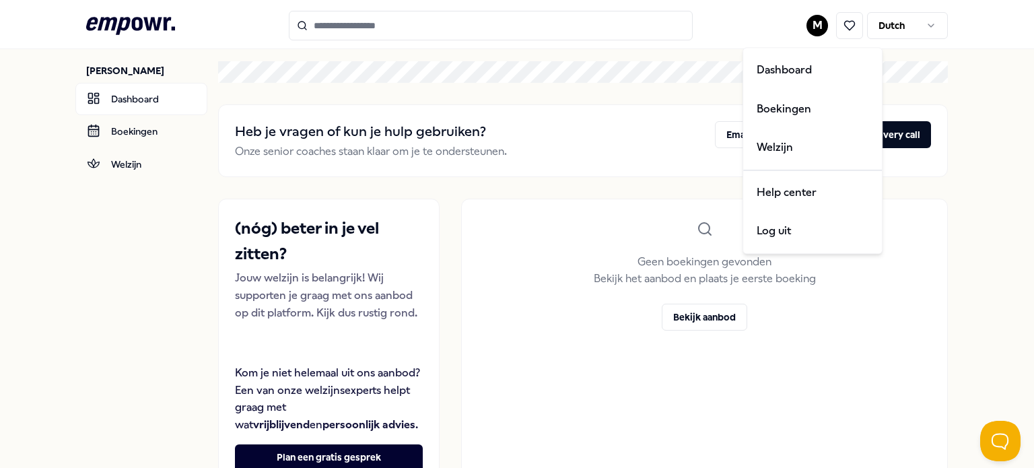
click at [991, 149] on html ".empowr-logo_svg__cls-1{fill:#03032f} M [DEMOGRAPHIC_DATA] [PERSON_NAME] Dashbo…" at bounding box center [517, 234] width 1034 height 468
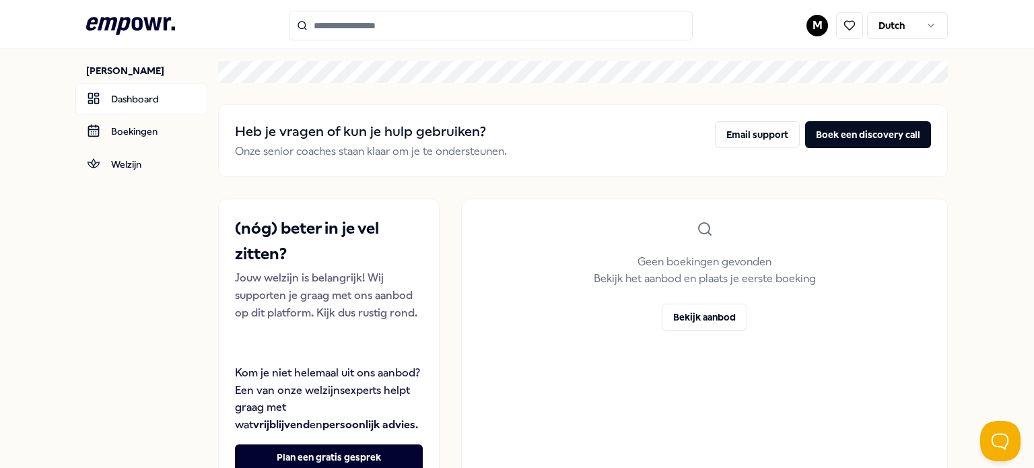
click at [991, 149] on div "[PERSON_NAME] Dashboard Boekingen Welzijn Heb je vragen of kun je hulp gebruike…" at bounding box center [517, 274] width 1034 height 491
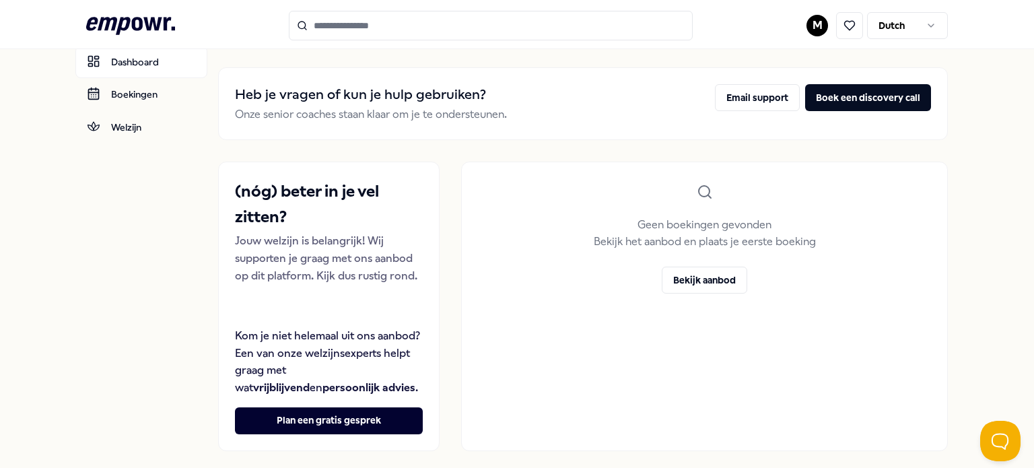
scroll to position [0, 0]
